Goal: Transaction & Acquisition: Obtain resource

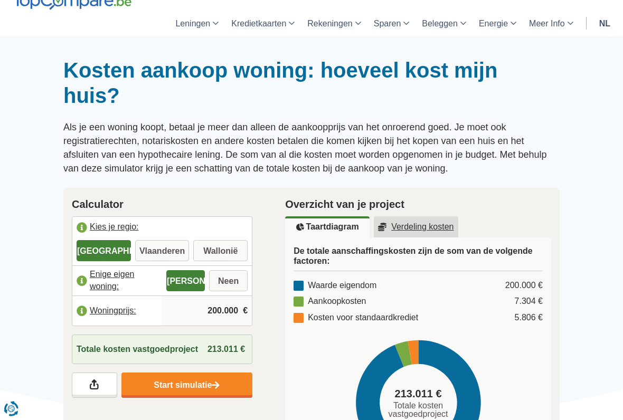
scroll to position [60, 0]
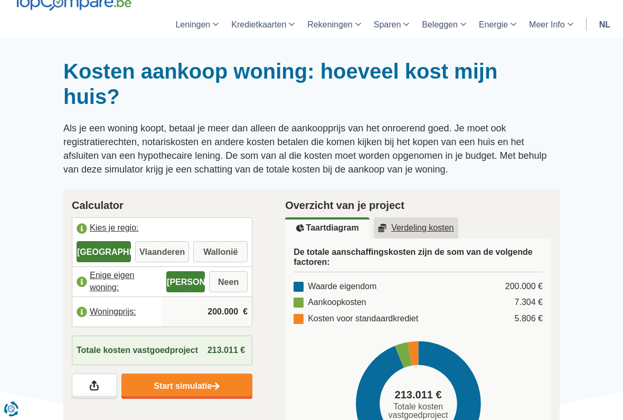
click at [174, 250] on label "Vlaanderen" at bounding box center [162, 251] width 54 height 21
click at [174, 250] on input "Vlaanderen" at bounding box center [162, 252] width 54 height 19
radio input "true"
click at [232, 279] on label "Neen" at bounding box center [228, 281] width 39 height 21
click at [232, 279] on input "Neen" at bounding box center [228, 282] width 39 height 19
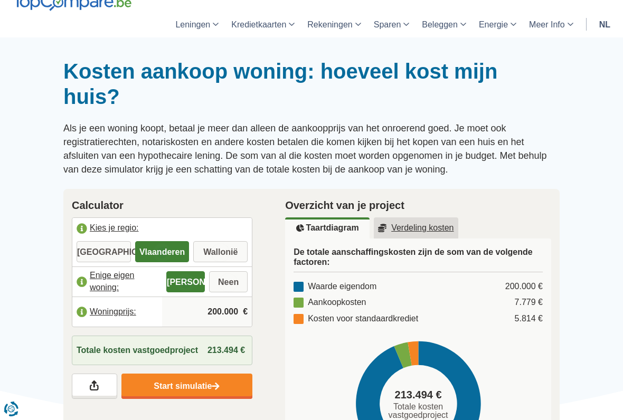
radio input "true"
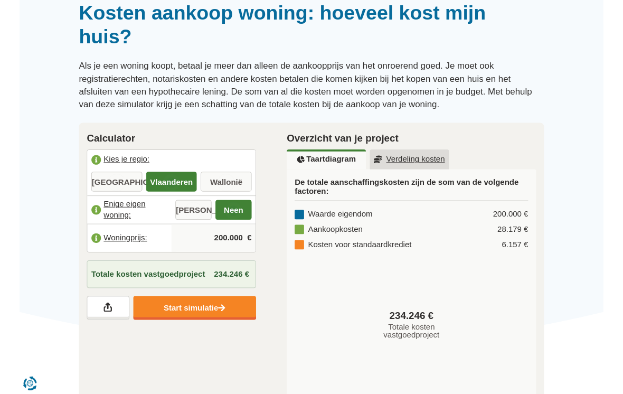
scroll to position [118, 0]
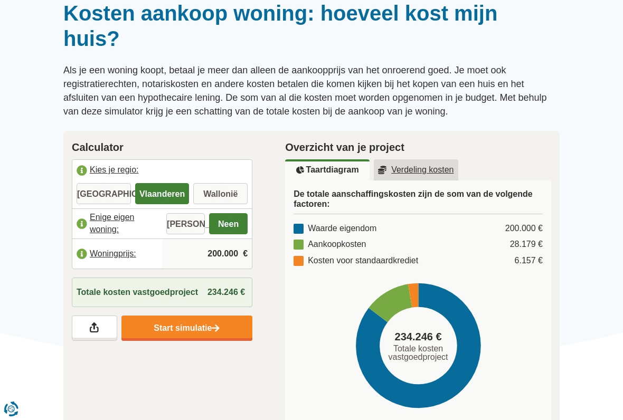
click at [222, 250] on input "200.000" at bounding box center [206, 254] width 81 height 28
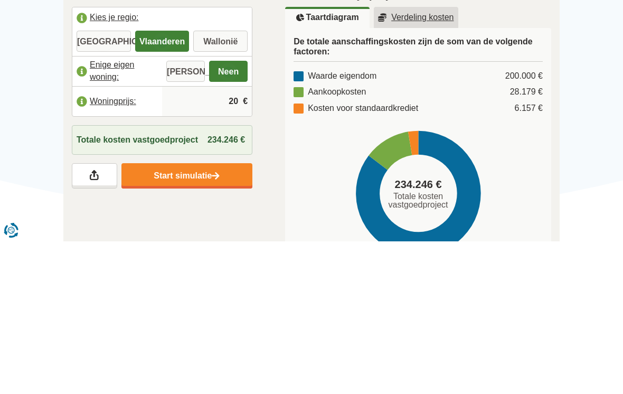
type input "2"
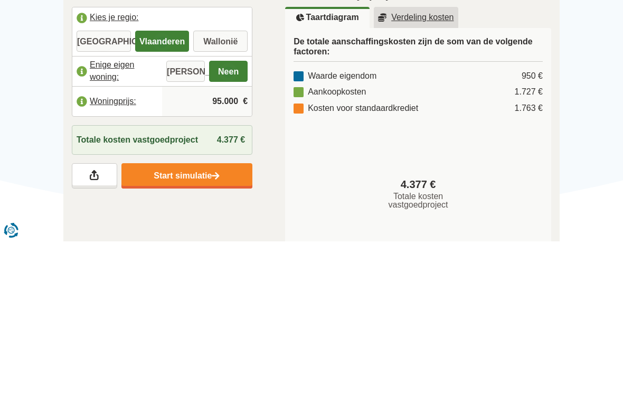
type input "950.000"
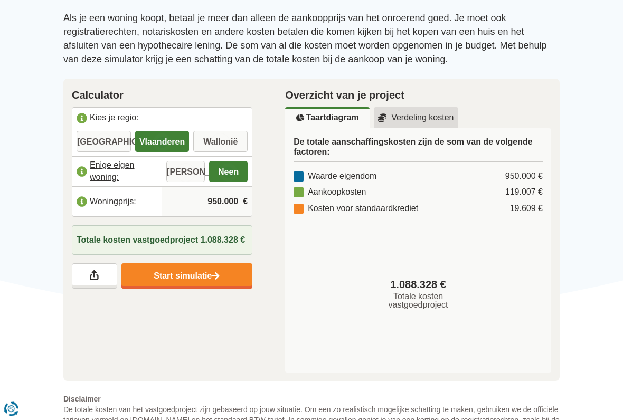
scroll to position [181, 0]
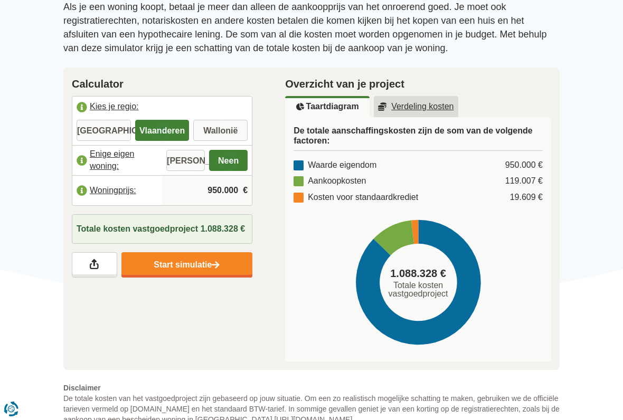
click at [200, 267] on link "Start simulatie" at bounding box center [186, 264] width 131 height 25
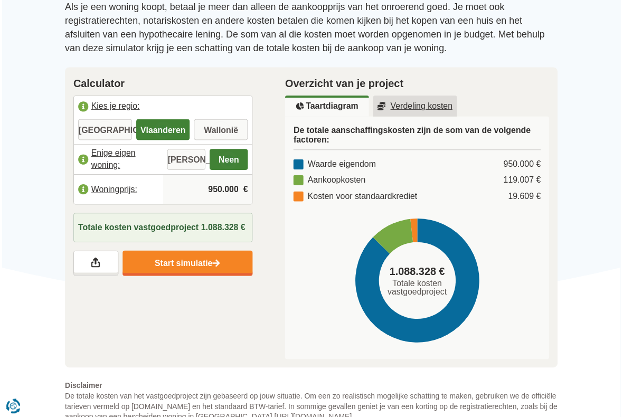
scroll to position [211, 0]
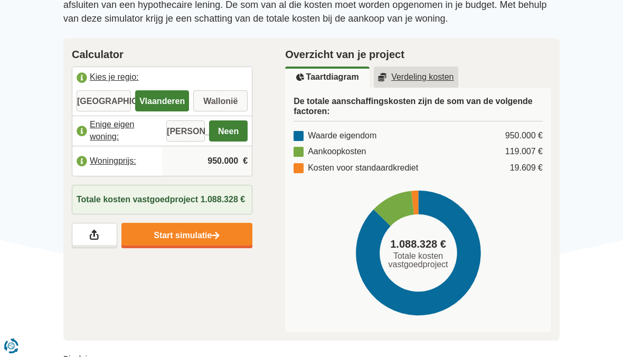
click at [434, 77] on u "Verdeling kosten" at bounding box center [416, 77] width 76 height 8
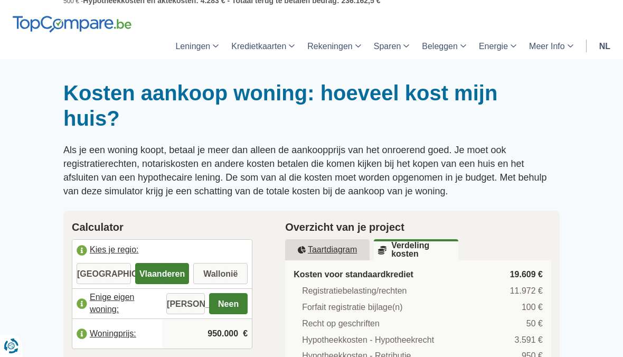
scroll to position [35, 0]
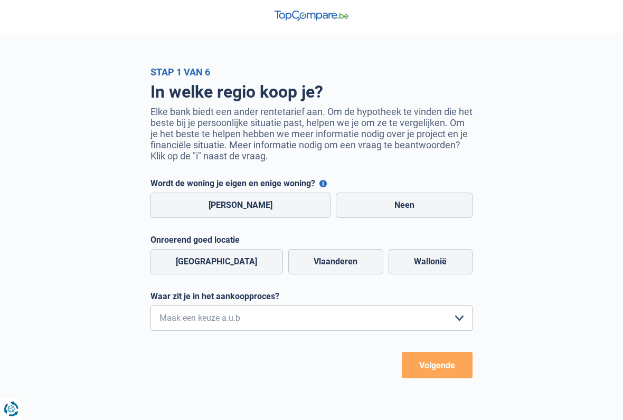
scroll to position [2, 0]
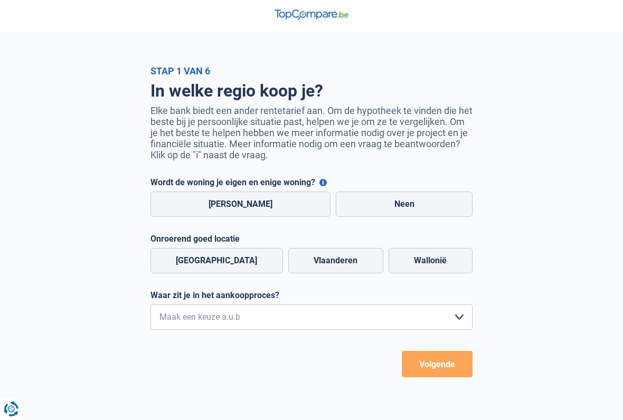
click at [401, 203] on label "Neen" at bounding box center [404, 204] width 137 height 25
click at [401, 203] on input "Neen" at bounding box center [404, 204] width 137 height 25
radio input "true"
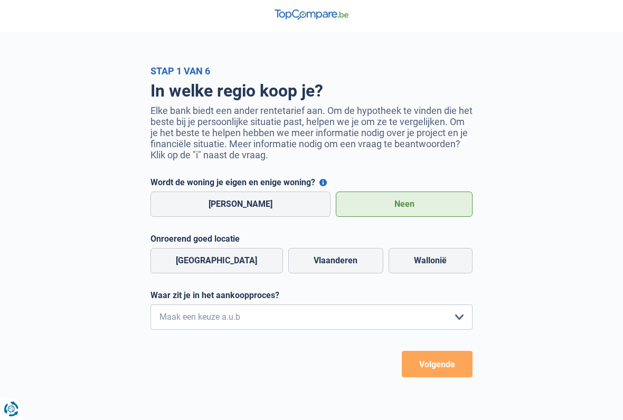
click at [331, 258] on label "Vlaanderen" at bounding box center [335, 260] width 95 height 25
click at [331, 258] on input "Vlaanderen" at bounding box center [335, 260] width 95 height 25
radio input "true"
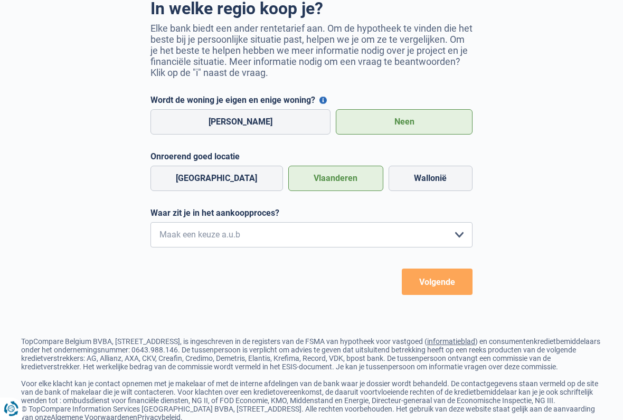
scroll to position [89, 0]
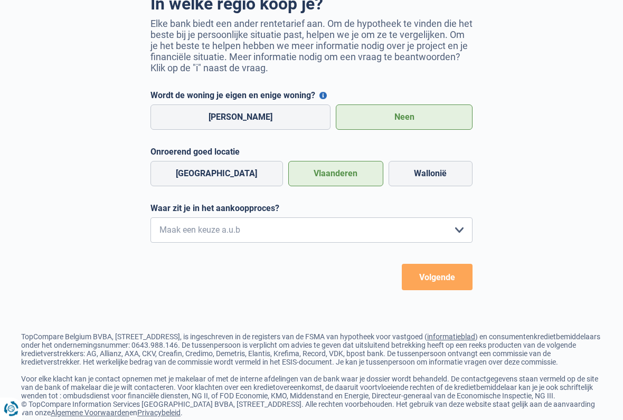
click at [457, 234] on select "Ik wil me uitsluitend informeren omdat ik op dit moment geen concrete plannen h…" at bounding box center [311, 230] width 322 height 25
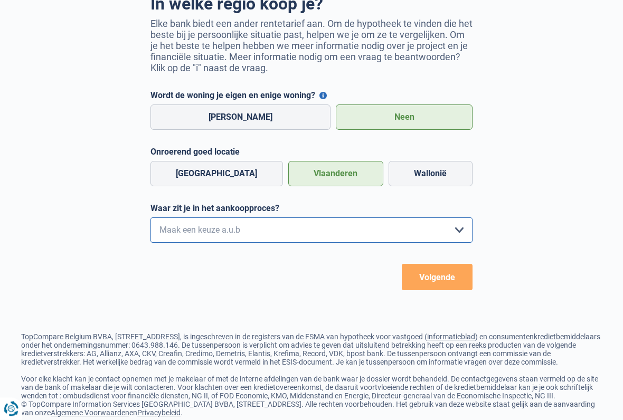
scroll to position [89, 0]
select select "1b"
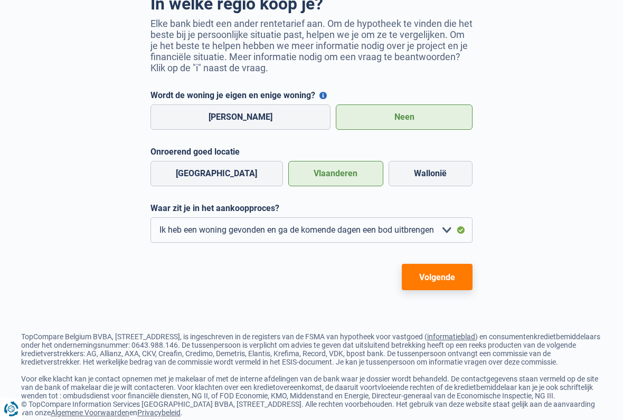
click at [443, 280] on button "Volgende" at bounding box center [437, 277] width 71 height 26
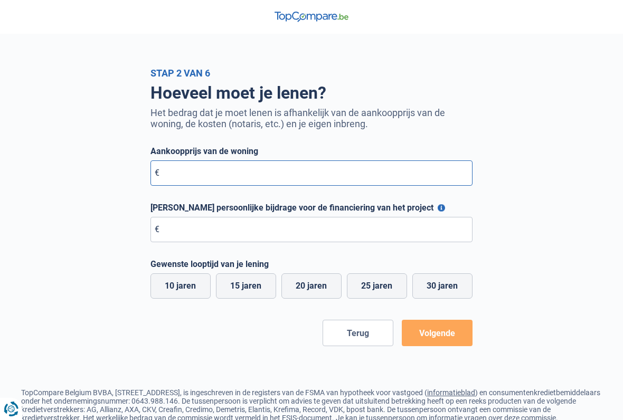
click at [188, 174] on input "Aankoopprijs van de woning" at bounding box center [311, 172] width 322 height 25
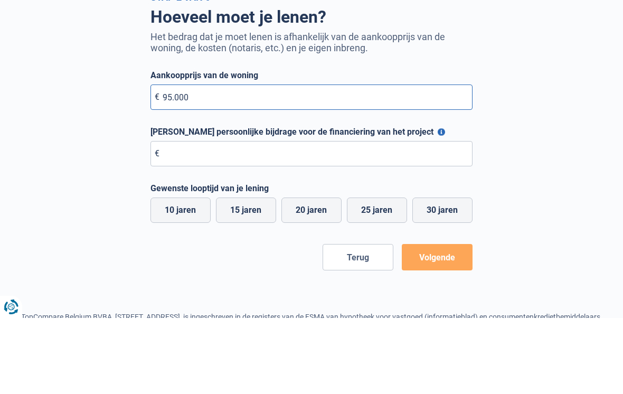
type input "950.000"
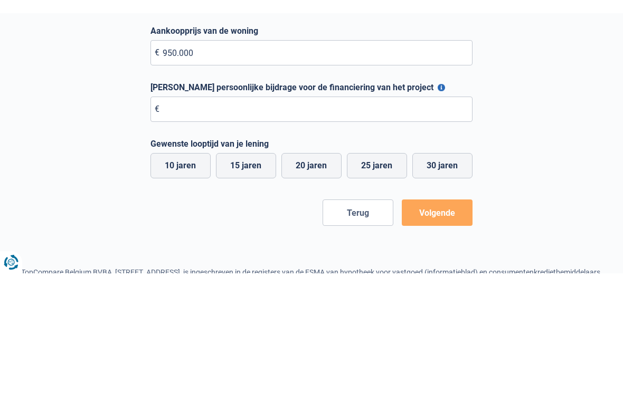
scroll to position [90, 0]
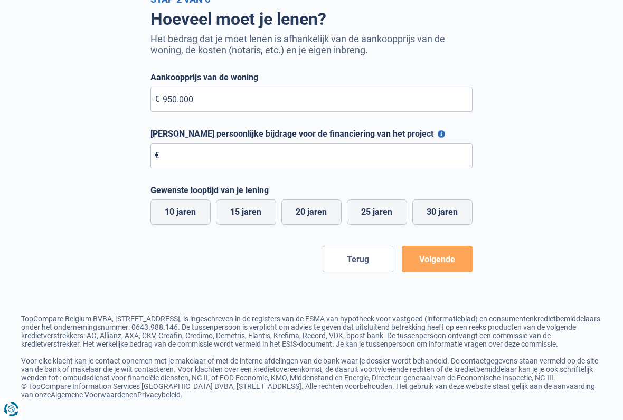
click at [450, 246] on button "Volgende" at bounding box center [437, 259] width 71 height 26
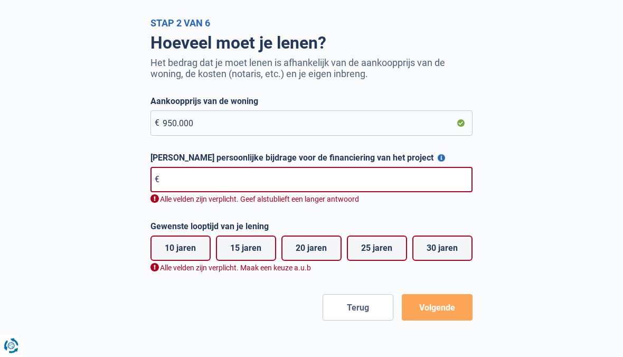
scroll to position [0, 0]
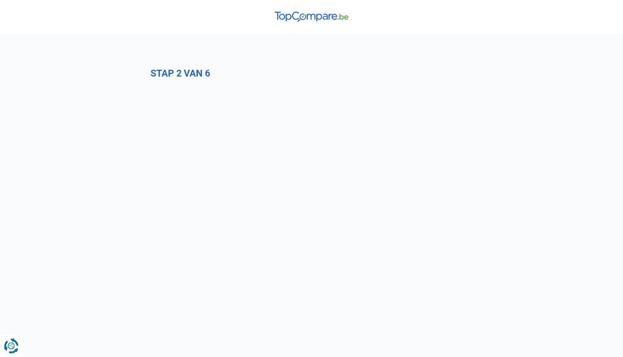
select select "1b"
